Goal: Share content: Share content

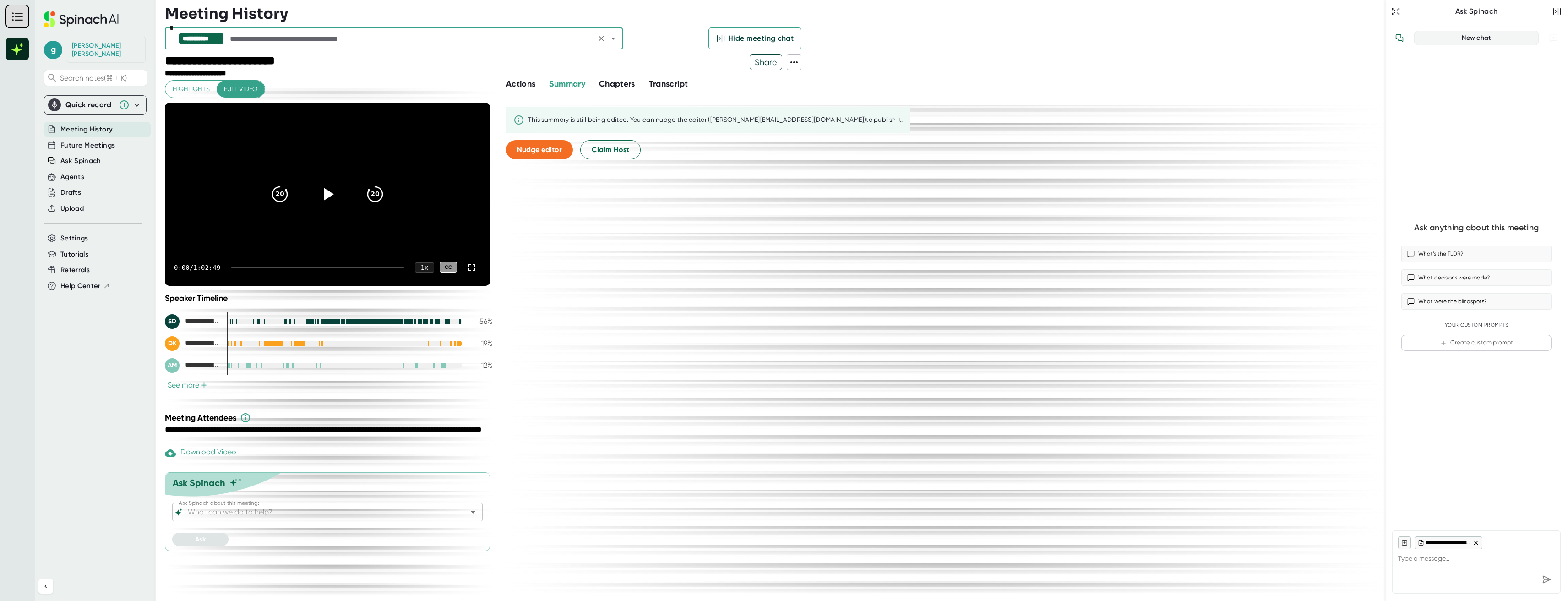
click at [770, 59] on span "Share" at bounding box center [765, 62] width 31 height 16
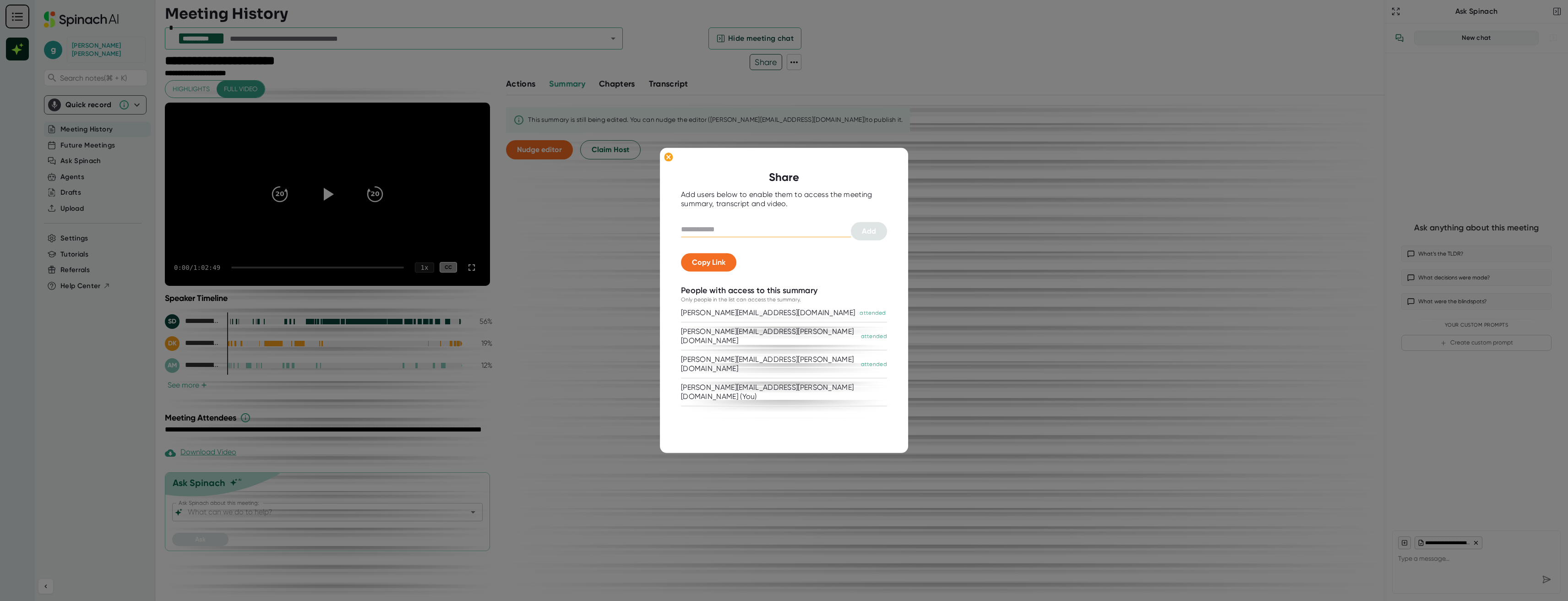
click at [729, 228] on input "text" at bounding box center [765, 230] width 170 height 15
click at [817, 259] on div "Copy Link" at bounding box center [784, 263] width 206 height 18
click at [707, 231] on input "*****" at bounding box center [765, 230] width 170 height 15
type input "**********"
click at [706, 262] on span "Copy Link" at bounding box center [709, 262] width 34 height 9
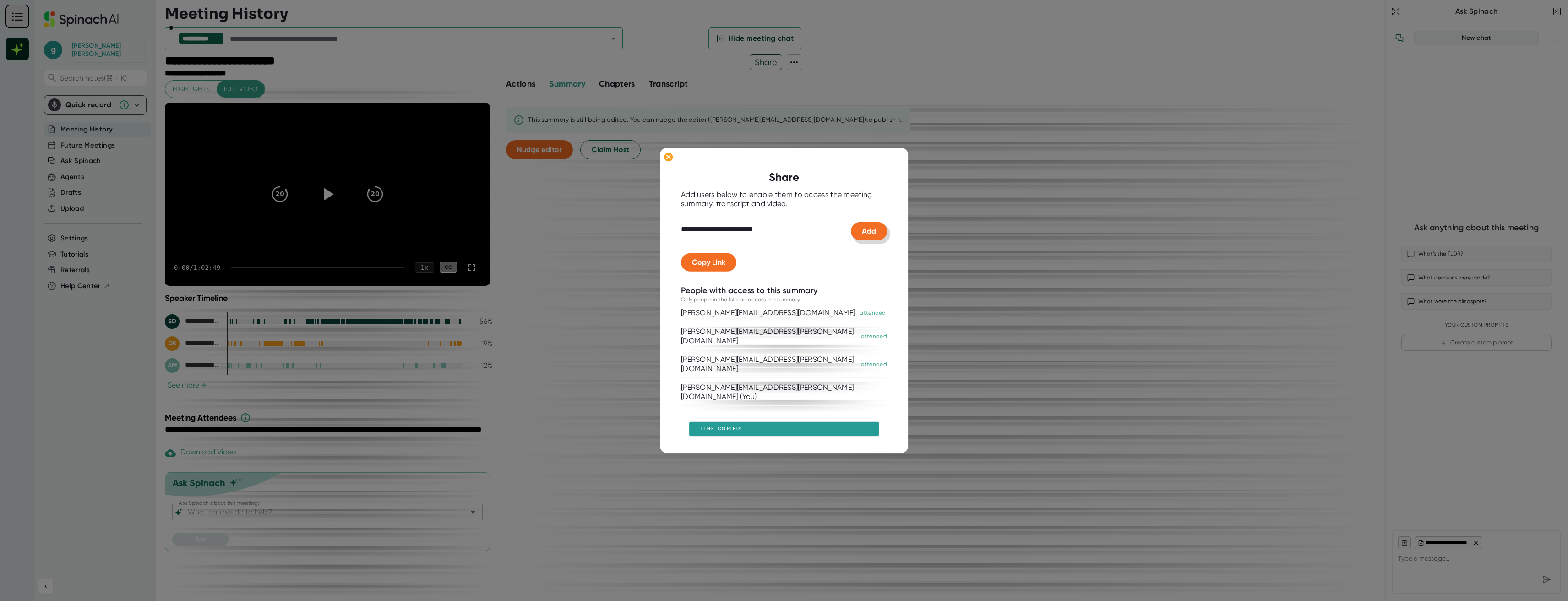
click at [870, 237] on button "Add" at bounding box center [869, 231] width 36 height 18
click at [721, 263] on span "Copy Link" at bounding box center [709, 262] width 34 height 9
click at [699, 227] on input "text" at bounding box center [765, 230] width 170 height 15
paste input "**********"
type input "**********"
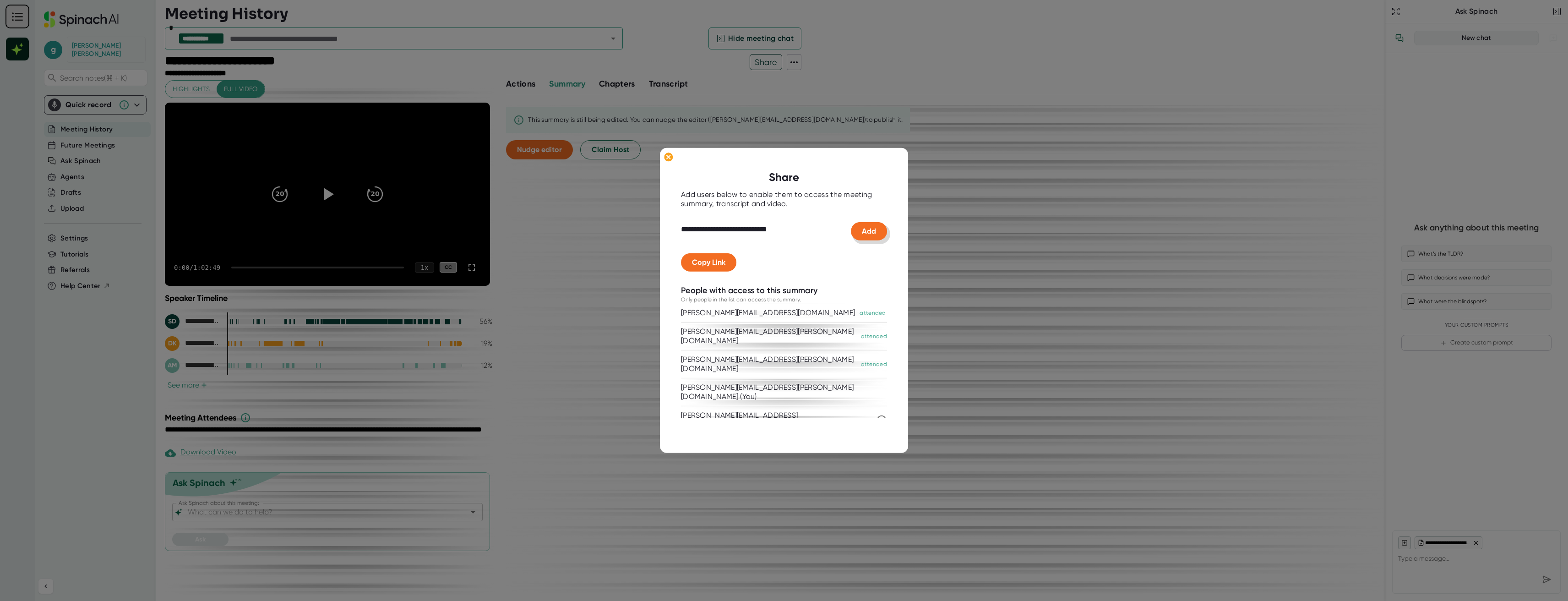
click at [868, 233] on span "Add" at bounding box center [868, 231] width 14 height 9
click at [668, 157] on icon at bounding box center [668, 156] width 4 height 4
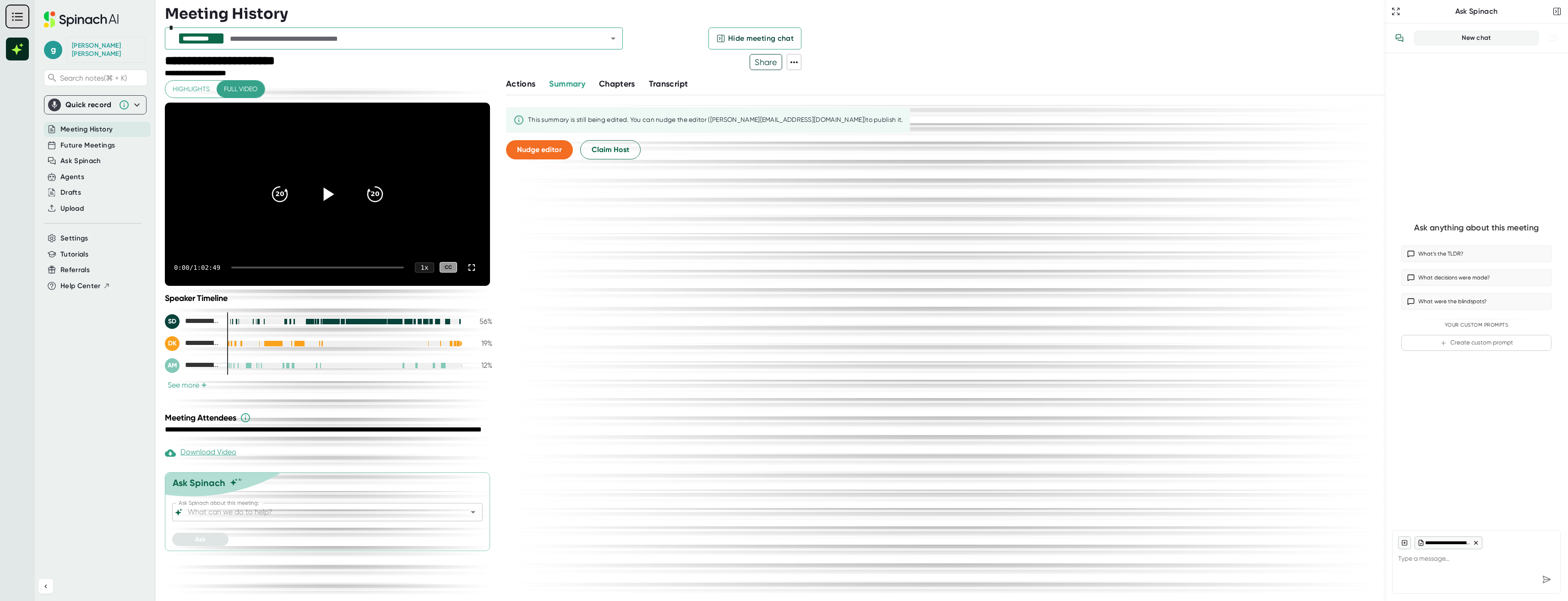
click at [328, 198] on icon at bounding box center [328, 193] width 23 height 23
click at [286, 267] on div at bounding box center [318, 268] width 173 height 2
click at [320, 263] on div "17:49 / 1:02:49 1 x CC" at bounding box center [327, 268] width 325 height 37
click at [334, 268] on div at bounding box center [319, 268] width 169 height 2
click at [373, 269] on div "35:42 / 1:02:49 1 x CC" at bounding box center [327, 268] width 325 height 37
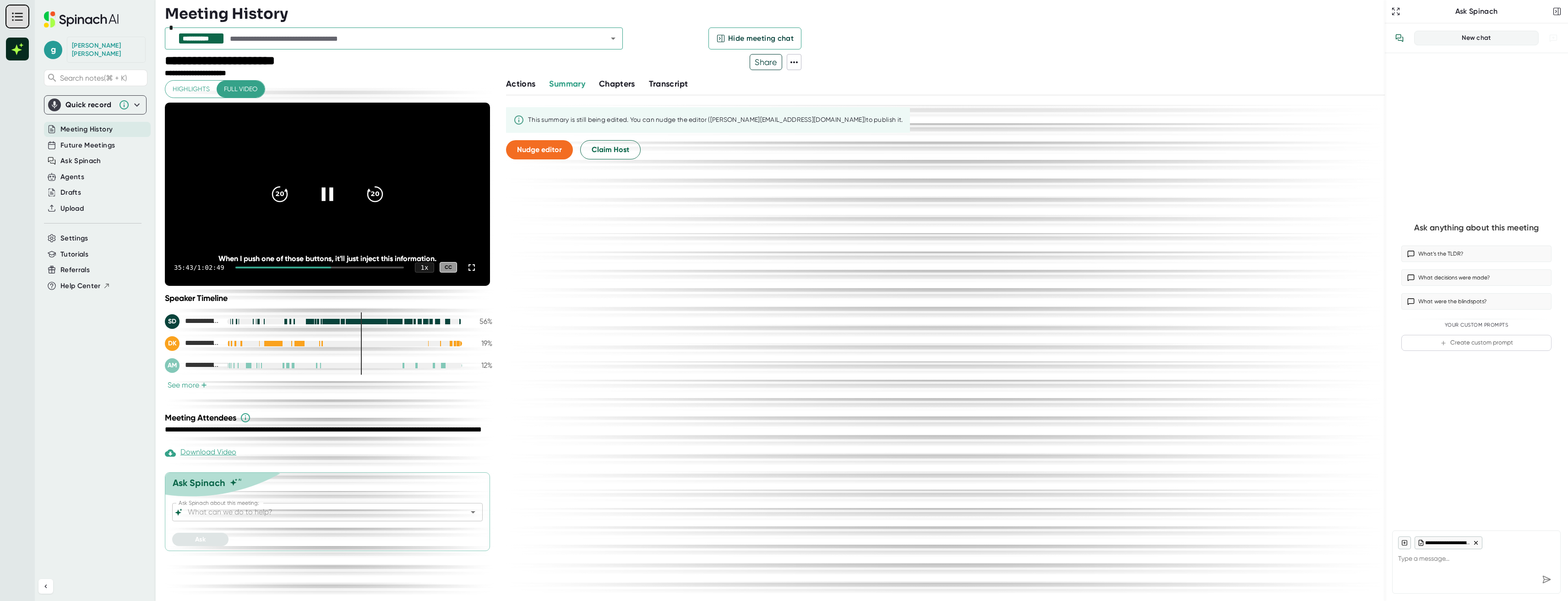
click at [375, 268] on div at bounding box center [319, 268] width 169 height 2
click at [392, 268] on div at bounding box center [319, 268] width 169 height 2
click at [400, 267] on div at bounding box center [319, 268] width 169 height 2
click at [401, 267] on div at bounding box center [323, 268] width 161 height 2
